Goal: Find specific page/section: Find specific page/section

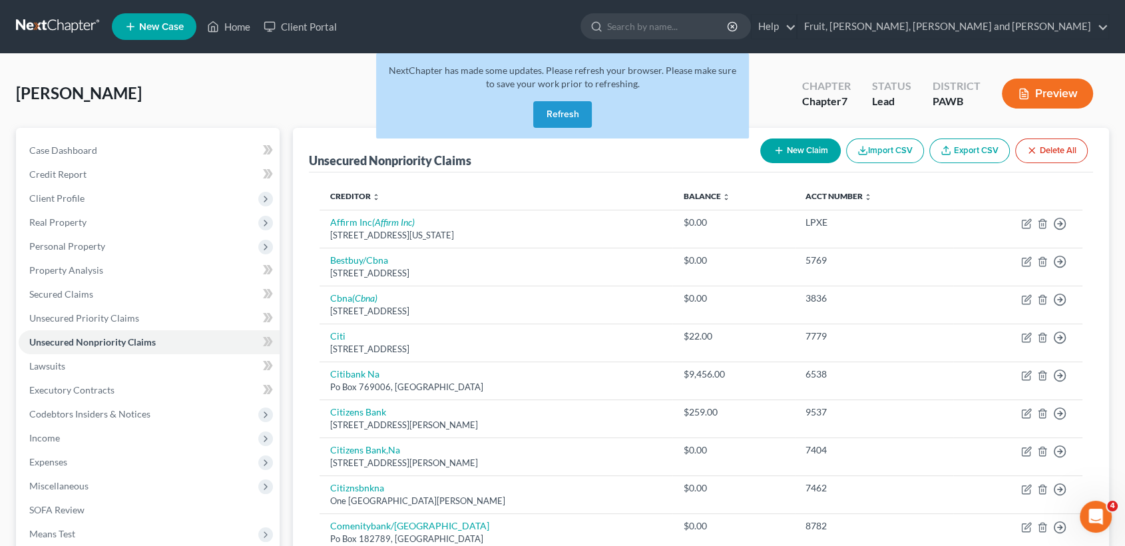
click at [549, 118] on button "Refresh" at bounding box center [562, 114] width 59 height 27
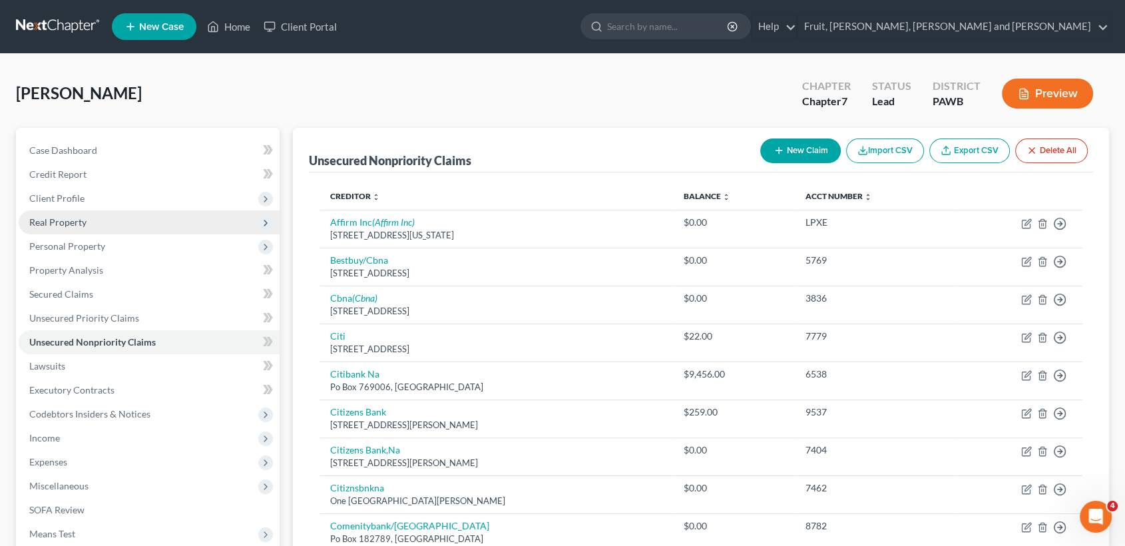
click at [51, 219] on span "Real Property" at bounding box center [57, 221] width 57 height 11
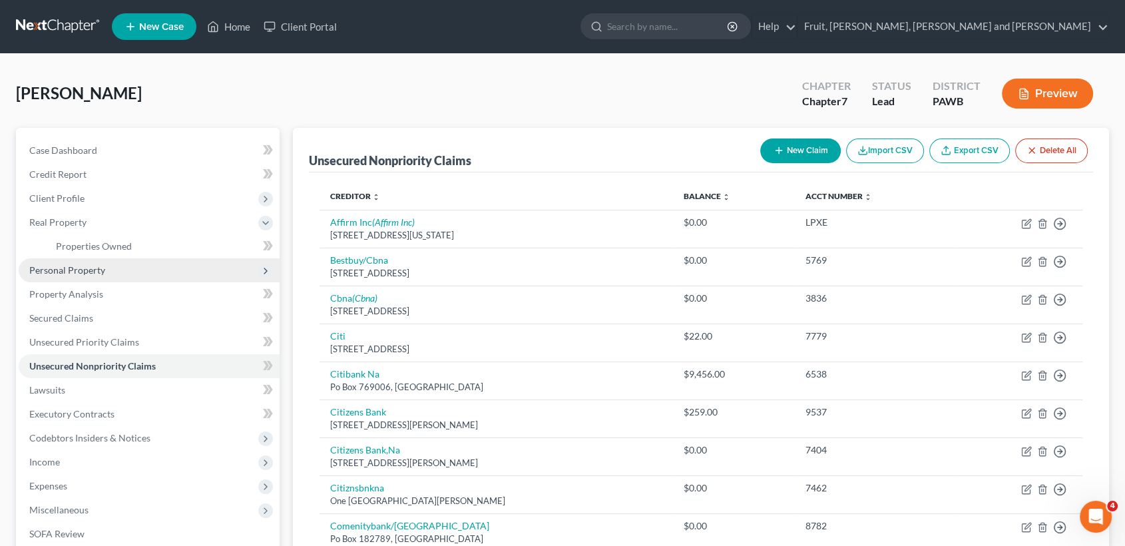
click at [69, 268] on span "Personal Property" at bounding box center [67, 269] width 76 height 11
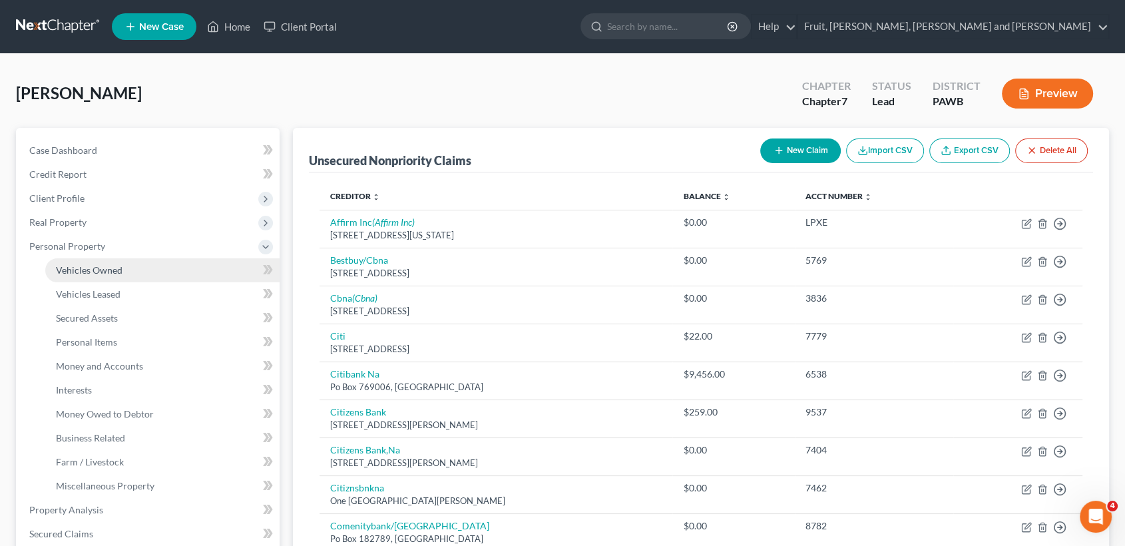
click at [100, 268] on span "Vehicles Owned" at bounding box center [89, 269] width 67 height 11
